Goal: Check status: Check status

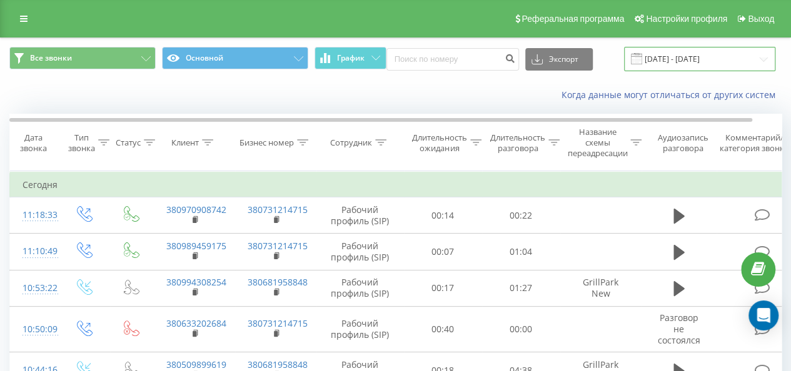
click at [707, 54] on input "[DATE] - [DATE]" at bounding box center [699, 59] width 151 height 24
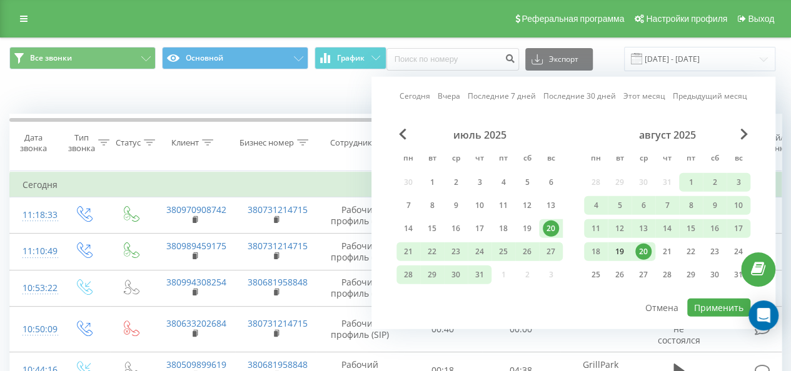
click at [618, 251] on div "19" at bounding box center [619, 252] width 16 height 16
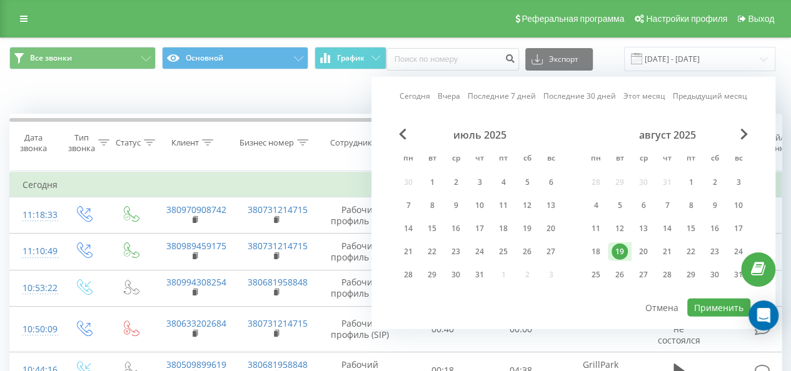
click at [618, 251] on div "19" at bounding box center [619, 252] width 16 height 16
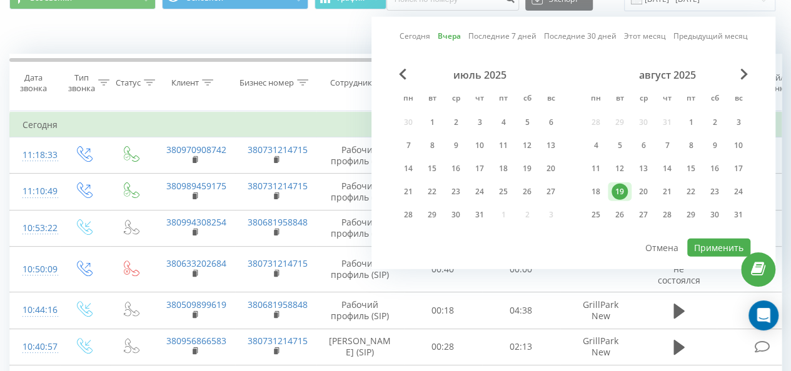
scroll to position [63, 0]
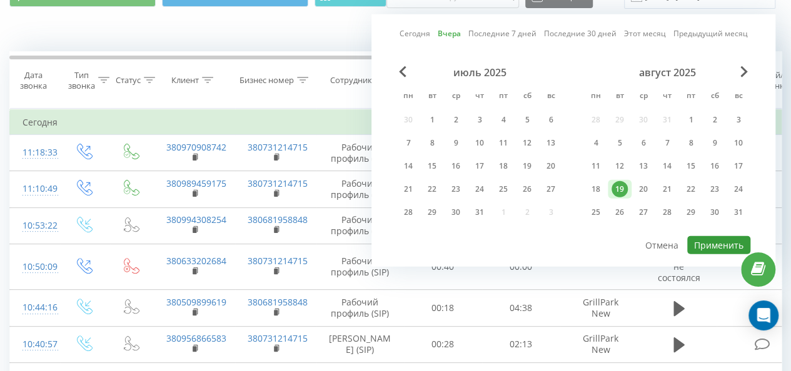
click at [706, 244] on button "Применить" at bounding box center [718, 245] width 63 height 18
type input "[DATE] - [DATE]"
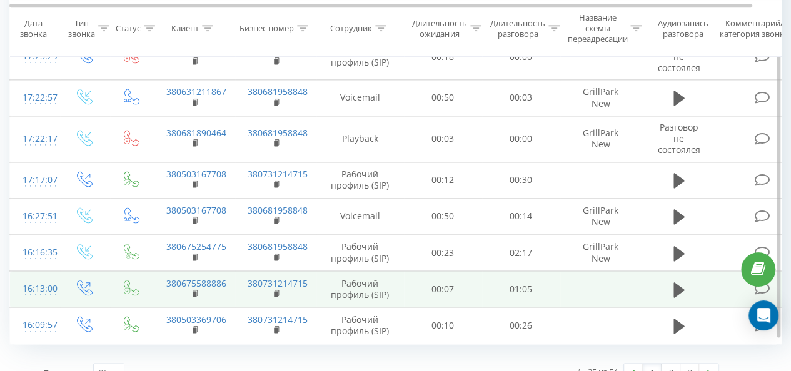
scroll to position [844, 0]
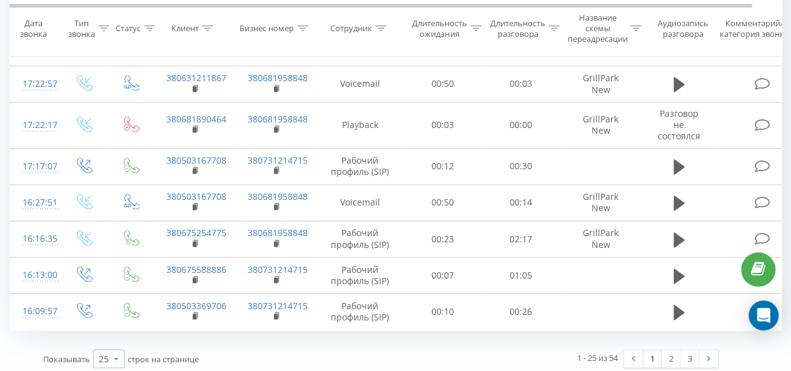
click at [116, 355] on icon at bounding box center [116, 358] width 19 height 24
click at [111, 336] on span "100" at bounding box center [106, 341] width 15 height 12
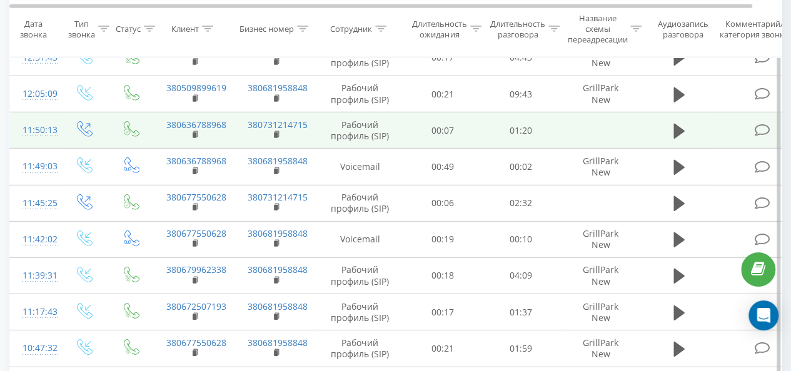
scroll to position [1773, 0]
